Goal: Transaction & Acquisition: Purchase product/service

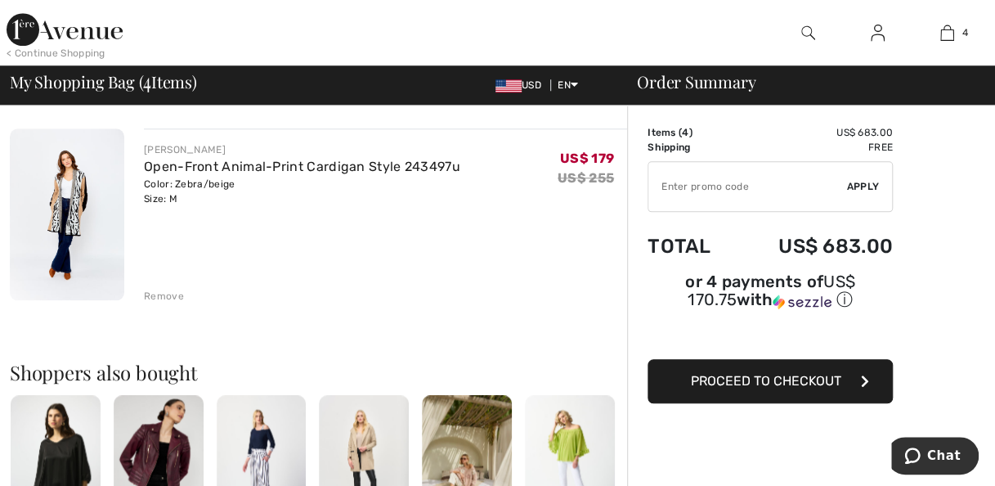
scroll to position [692, 0]
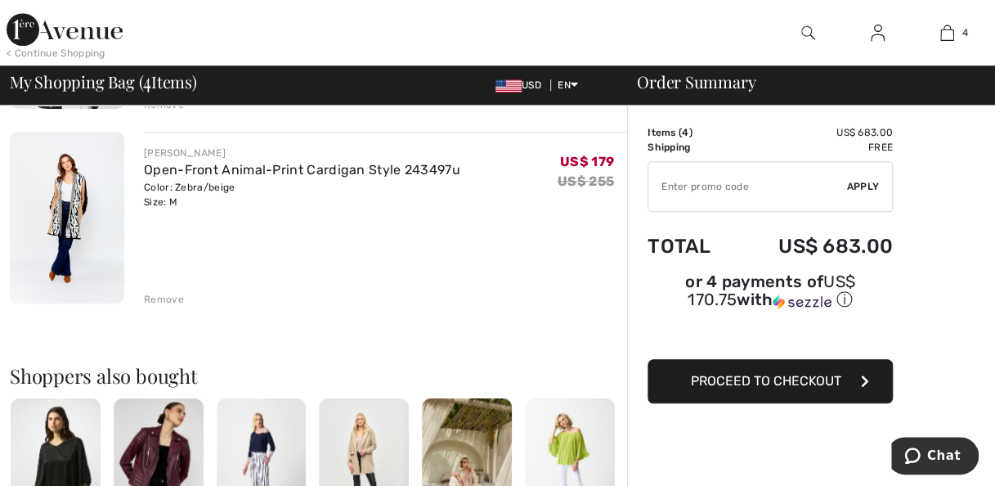
click at [167, 301] on div "Remove" at bounding box center [164, 299] width 40 height 15
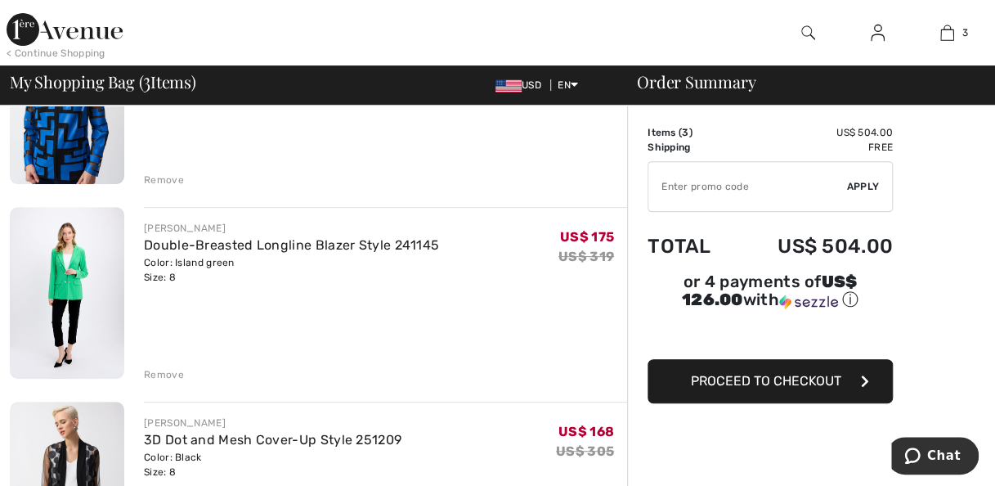
scroll to position [225, 0]
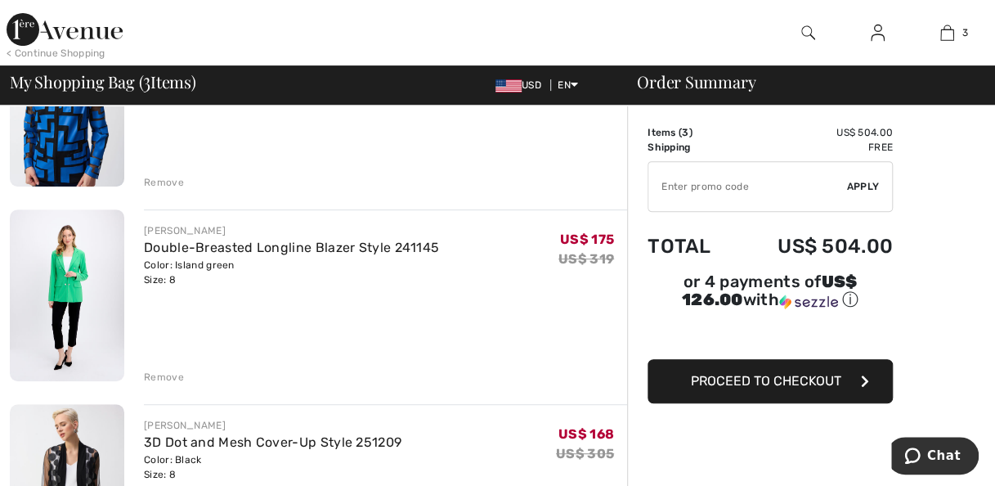
click at [165, 378] on div "Remove" at bounding box center [164, 377] width 40 height 15
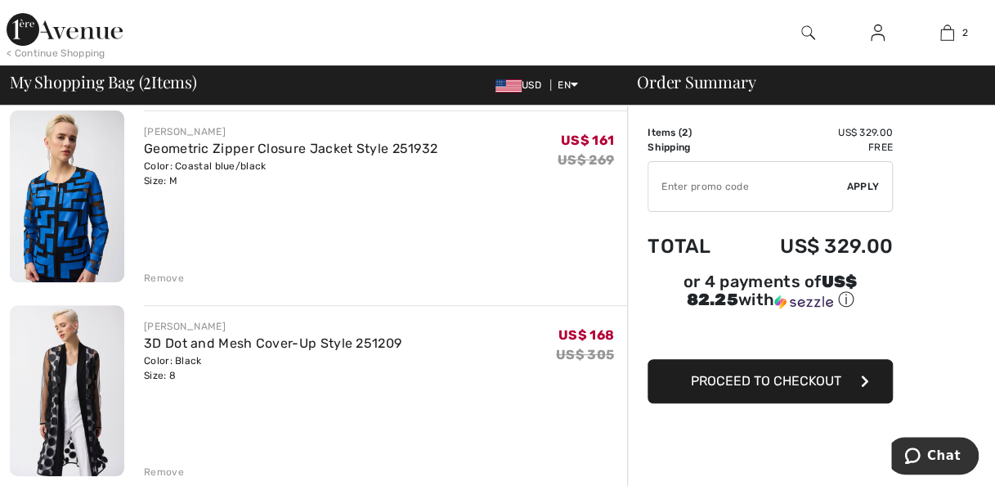
scroll to position [128, 0]
click at [227, 152] on link "Geometric Zipper Closure Jacket Style 251932" at bounding box center [291, 149] width 294 height 16
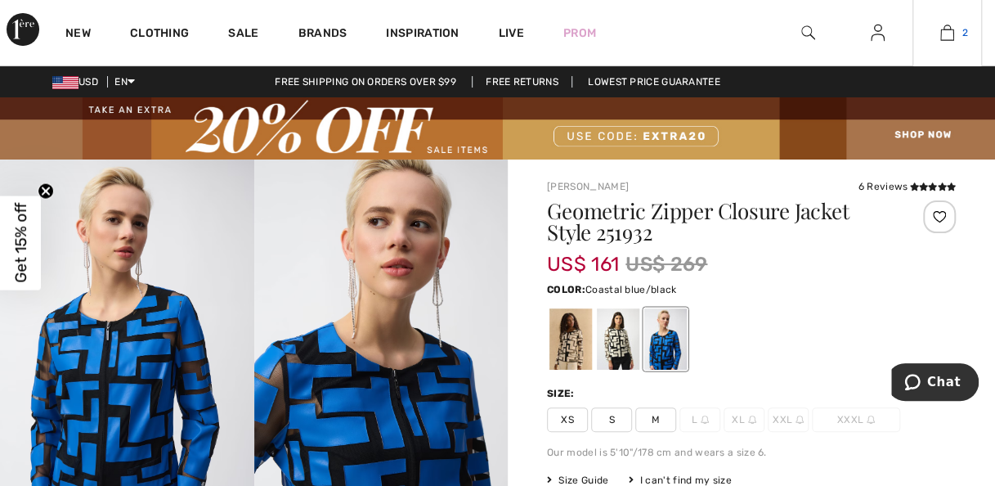
click at [955, 41] on link "2" at bounding box center [947, 33] width 68 height 20
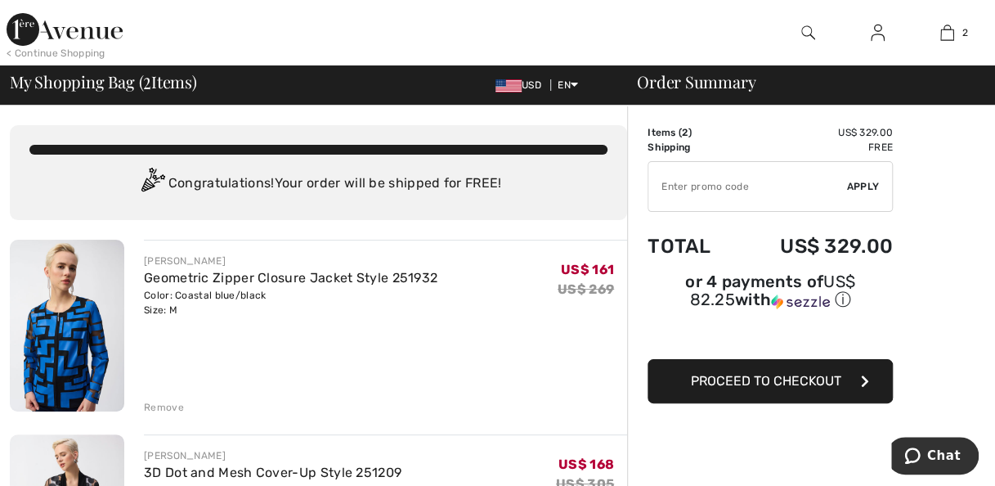
click at [730, 188] on input "TEXT" at bounding box center [748, 186] width 199 height 49
type input "EXTRA20"
click at [872, 186] on span "Apply" at bounding box center [863, 186] width 33 height 15
